Goal: Browse casually: Explore the website without a specific task or goal

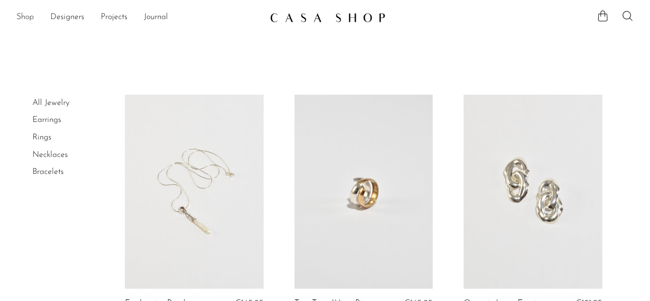
click at [31, 17] on link "Shop" at bounding box center [24, 17] width 17 height 13
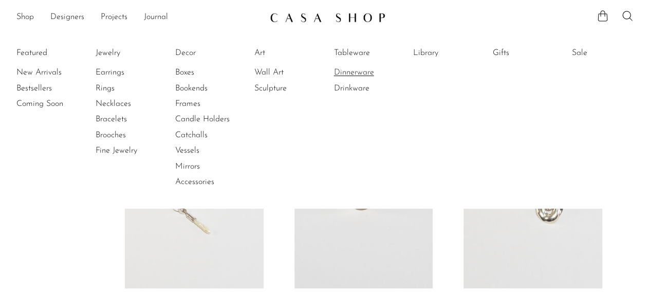
click at [347, 72] on link "Dinnerware" at bounding box center [372, 72] width 77 height 11
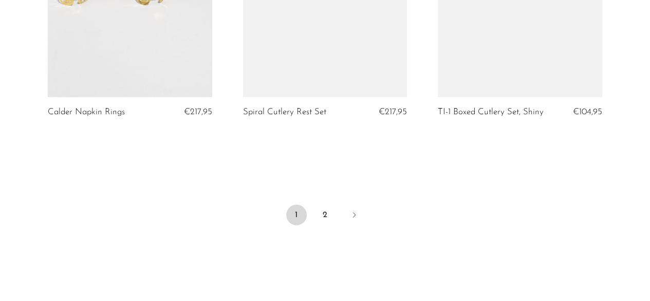
scroll to position [3352, 0]
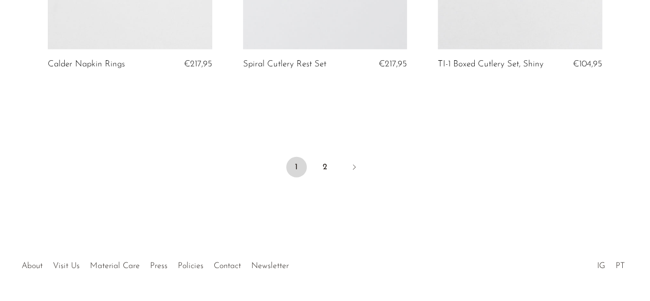
click at [308, 170] on ul "1 2" at bounding box center [325, 168] width 650 height 31
click at [332, 174] on li "2" at bounding box center [325, 168] width 21 height 23
click at [317, 168] on link "2" at bounding box center [325, 167] width 21 height 21
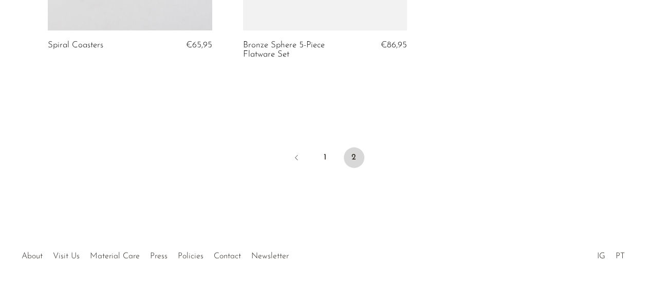
scroll to position [569, 0]
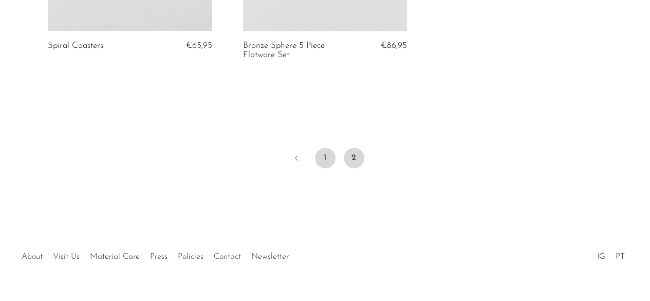
click at [331, 151] on link "1" at bounding box center [325, 158] width 21 height 21
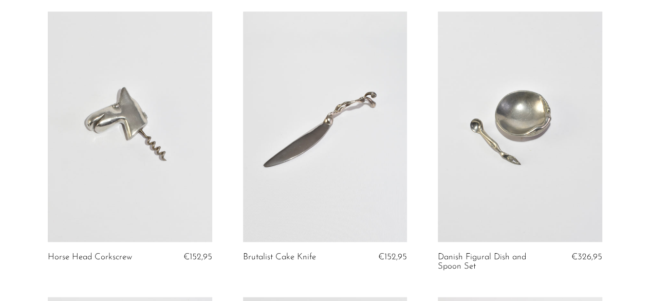
scroll to position [1093, 0]
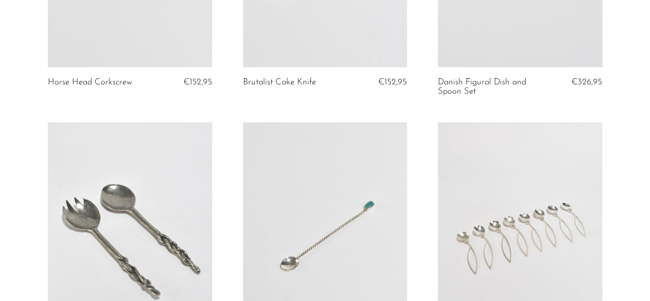
click at [522, 211] on link at bounding box center [520, 237] width 164 height 230
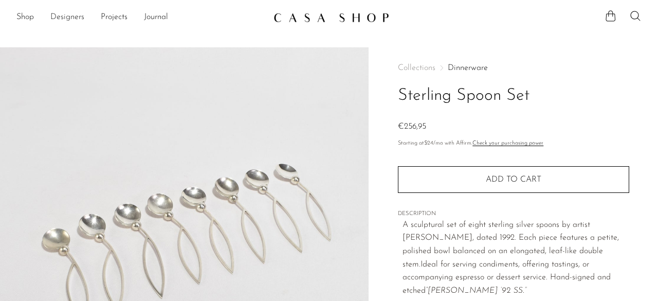
click at [65, 13] on link "Designers" at bounding box center [67, 17] width 34 height 13
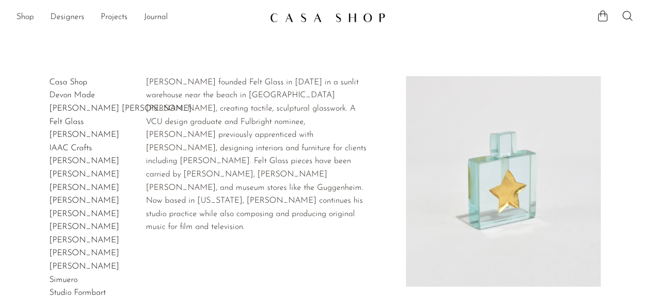
click at [63, 122] on link "Felt Glass" at bounding box center [66, 122] width 34 height 8
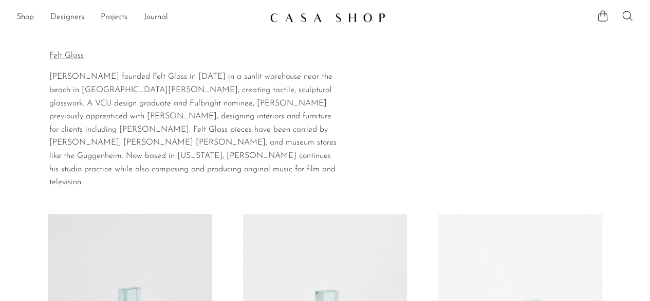
click at [73, 17] on link "Designers" at bounding box center [67, 17] width 34 height 13
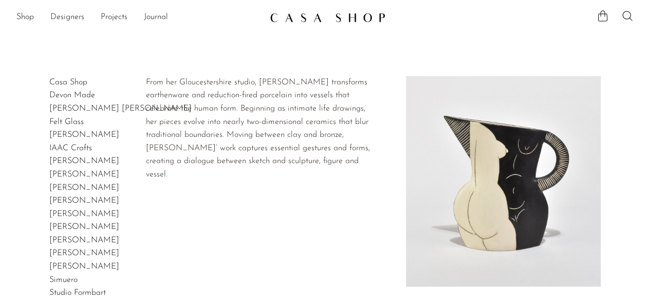
click at [76, 171] on link "[PERSON_NAME]" at bounding box center [84, 174] width 70 height 8
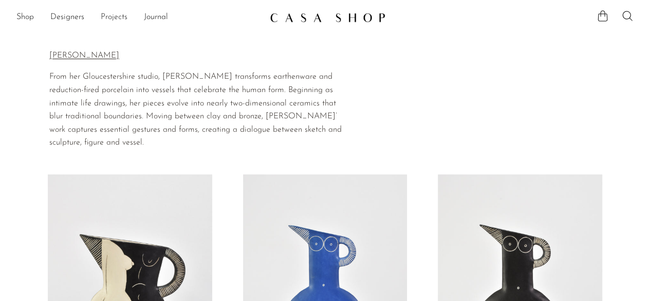
click at [117, 19] on link "Projects" at bounding box center [114, 17] width 27 height 13
click at [32, 12] on link "Shop" at bounding box center [24, 17] width 17 height 13
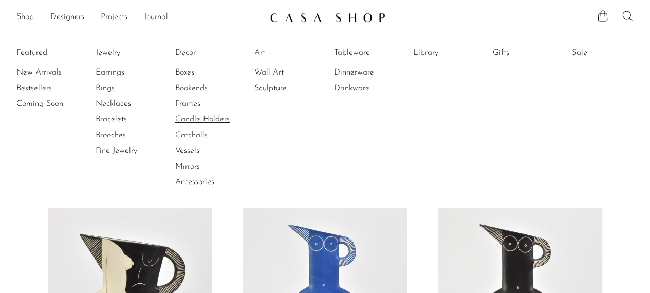
click at [194, 121] on link "Candle Holders" at bounding box center [213, 119] width 77 height 11
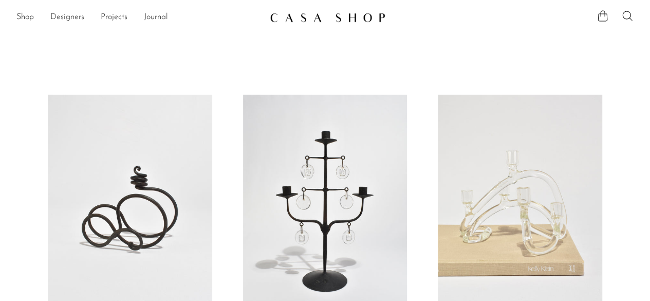
click at [63, 22] on link "Designers" at bounding box center [67, 17] width 34 height 13
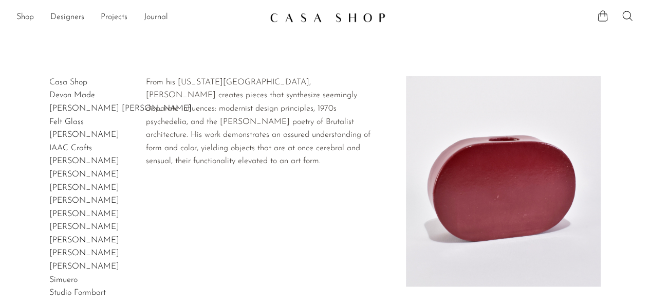
click at [82, 254] on link "[PERSON_NAME]" at bounding box center [84, 253] width 70 height 8
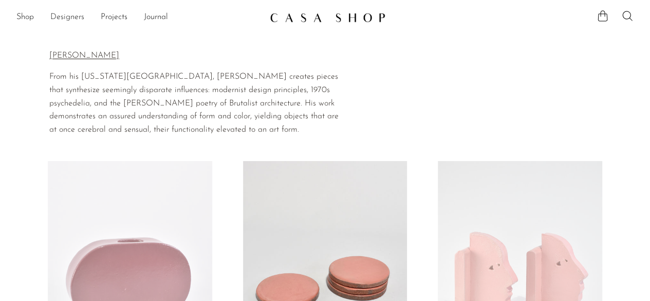
click at [78, 17] on link "Designers" at bounding box center [67, 17] width 34 height 13
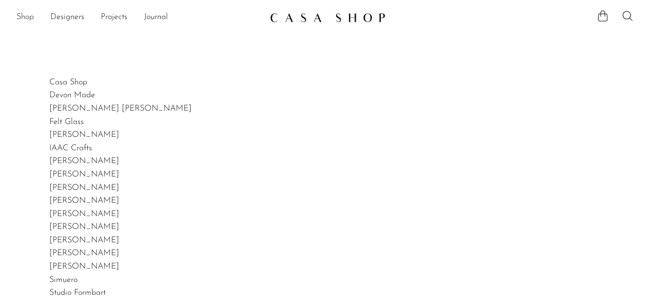
click at [30, 17] on link "Shop" at bounding box center [24, 17] width 17 height 13
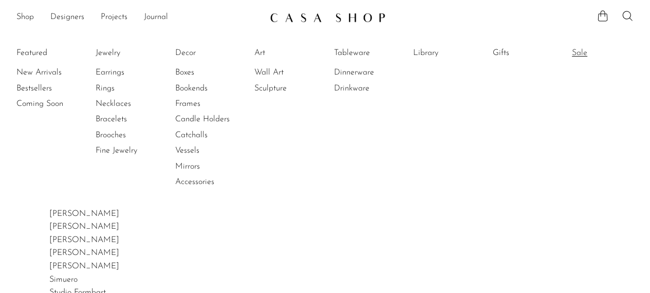
click at [582, 56] on link "Sale" at bounding box center [610, 52] width 77 height 11
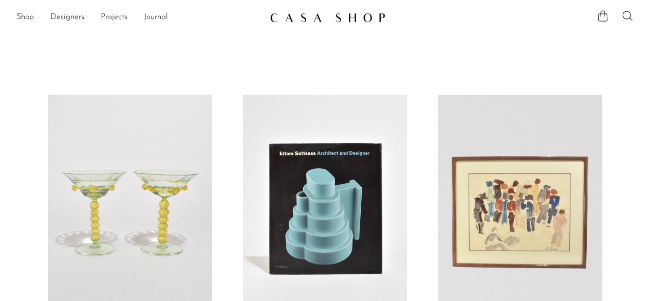
click at [34, 19] on ul "Shop Featured New Arrivals Bestsellers Coming Soon Jewelry Jewelry All Earrings…" at bounding box center [138, 17] width 245 height 17
click at [29, 17] on link "Shop" at bounding box center [24, 17] width 17 height 13
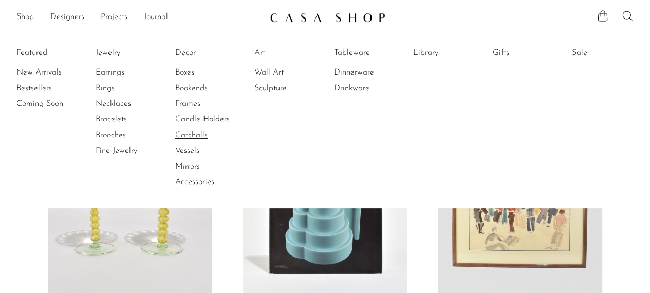
click at [207, 136] on link "Catchalls" at bounding box center [213, 135] width 77 height 11
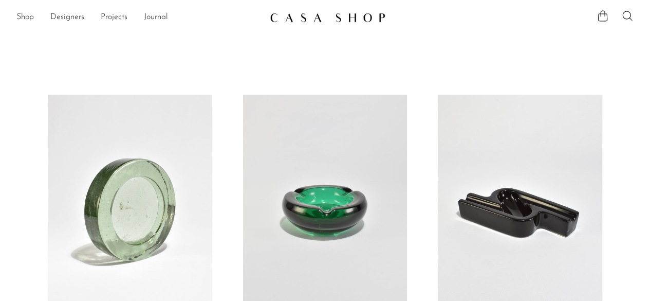
click at [31, 19] on link "Shop" at bounding box center [24, 17] width 17 height 13
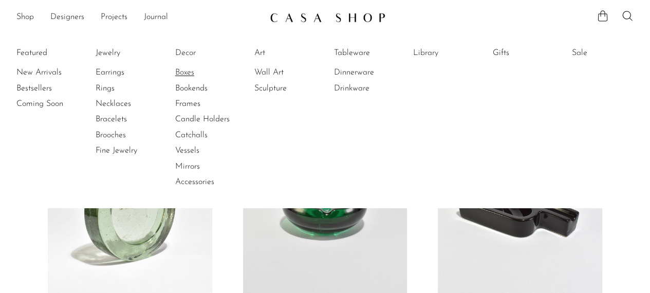
click at [191, 77] on link "Boxes" at bounding box center [213, 72] width 77 height 11
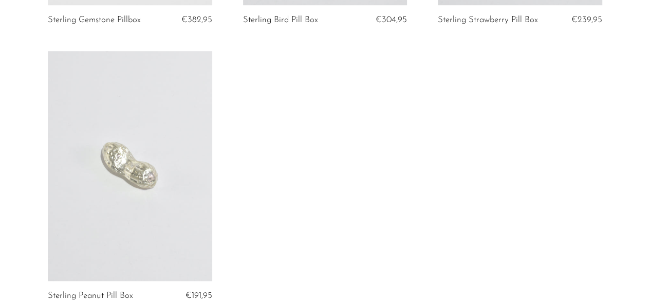
scroll to position [2552, 0]
